Goal: Task Accomplishment & Management: Complete application form

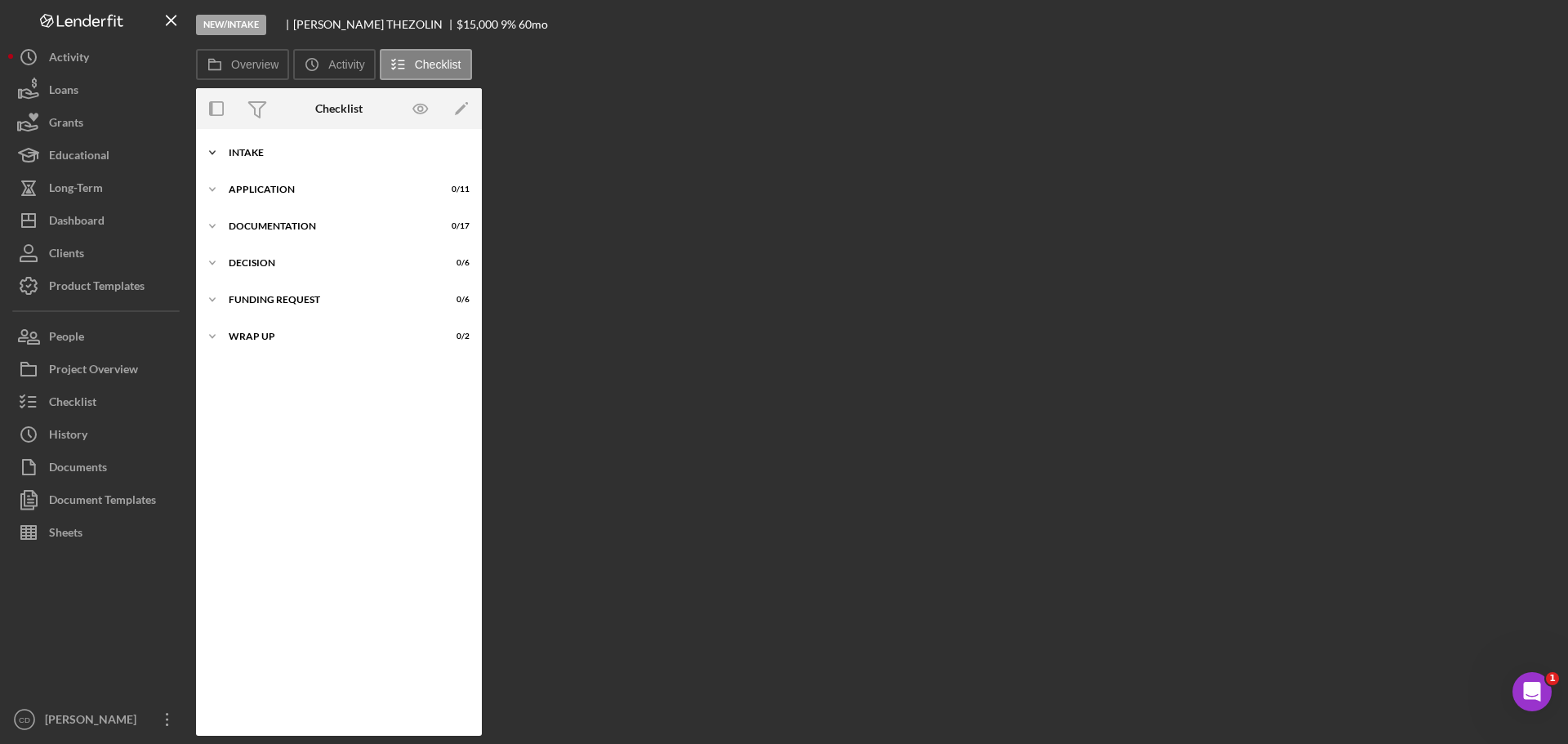
click at [305, 156] on div "Intake" at bounding box center [345, 152] width 233 height 10
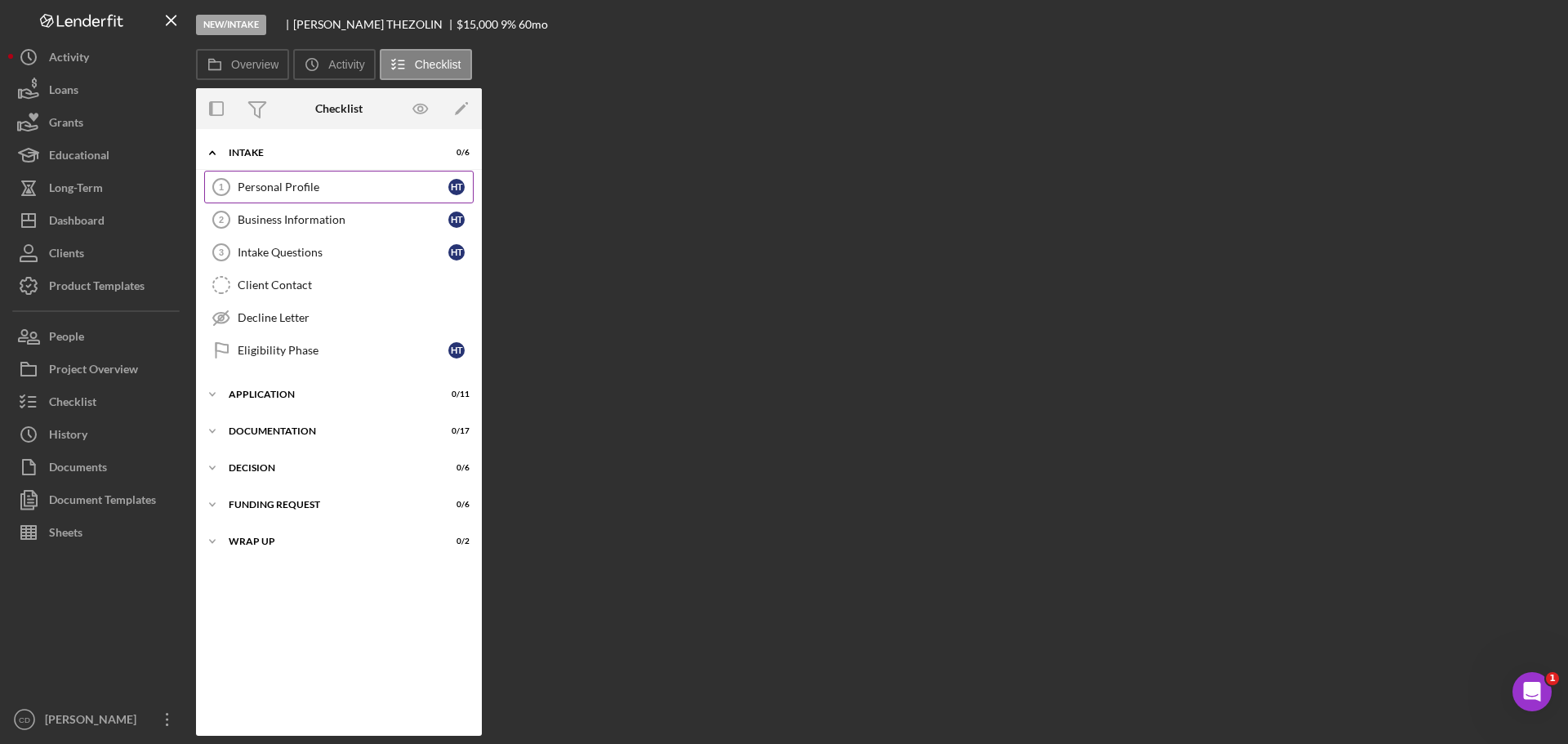
click at [325, 195] on link "Personal Profile 1 Personal Profile H T" at bounding box center [338, 186] width 270 height 32
